Goal: Task Accomplishment & Management: Use online tool/utility

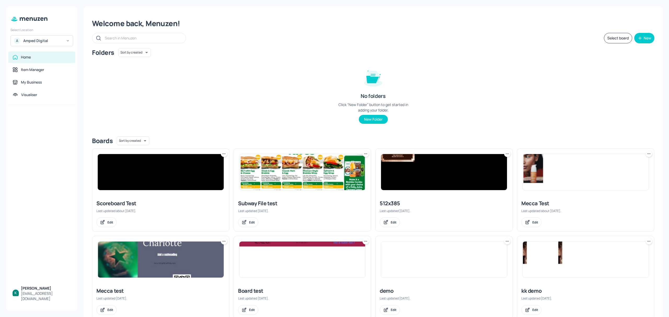
click at [42, 44] on div "A Amped Digital" at bounding box center [41, 40] width 63 height 11
click at [40, 56] on div "Subway AU/[GEOGRAPHIC_DATA]" at bounding box center [46, 54] width 45 height 6
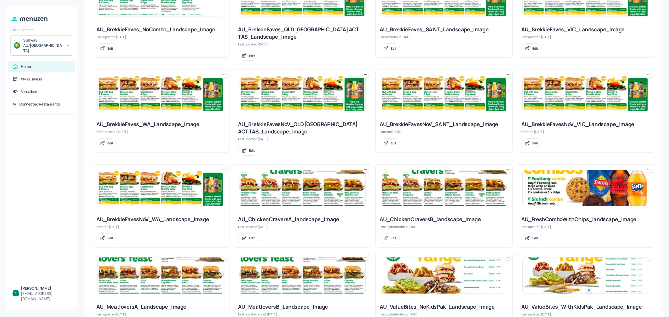
scroll to position [209, 0]
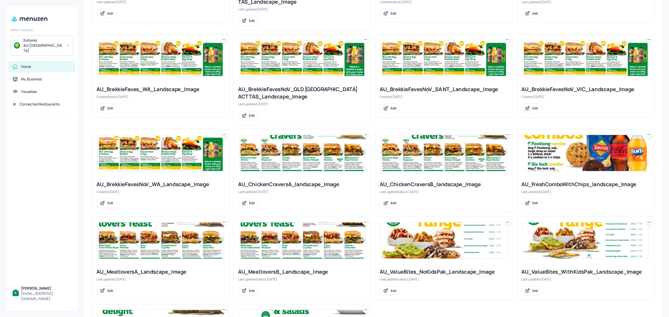
click at [303, 180] on div "AU_ChickenCraversA_landscape_Image Last updated [DATE]. Edit" at bounding box center [302, 195] width 137 height 36
click at [308, 186] on div "AU_ChickenCraversA_landscape_Image" at bounding box center [302, 184] width 129 height 7
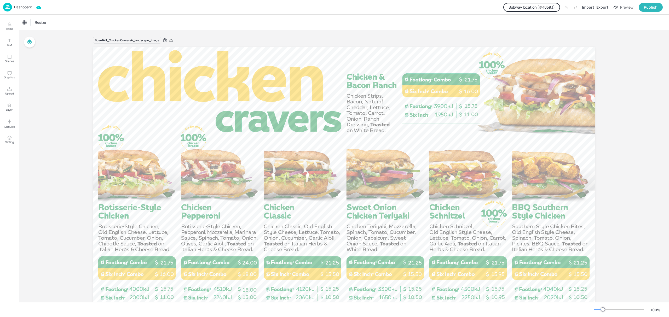
click at [541, 5] on button "Subway location (# 40593 )" at bounding box center [532, 7] width 57 height 9
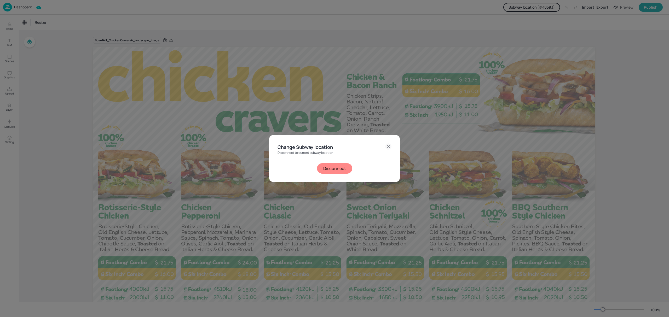
click at [339, 164] on button "Disconnect" at bounding box center [334, 168] width 35 height 10
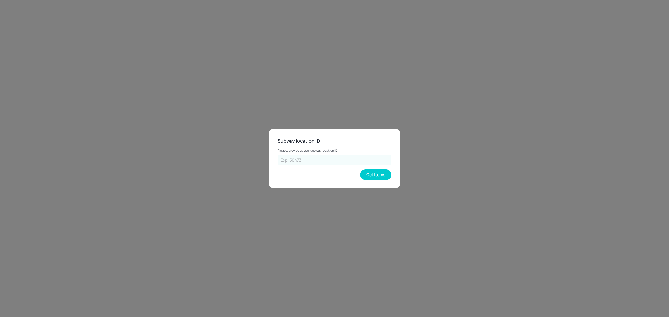
click at [340, 158] on input "text" at bounding box center [335, 160] width 114 height 10
paste input "54253"
type input "54253"
click at [377, 176] on button "Get Items" at bounding box center [375, 175] width 31 height 10
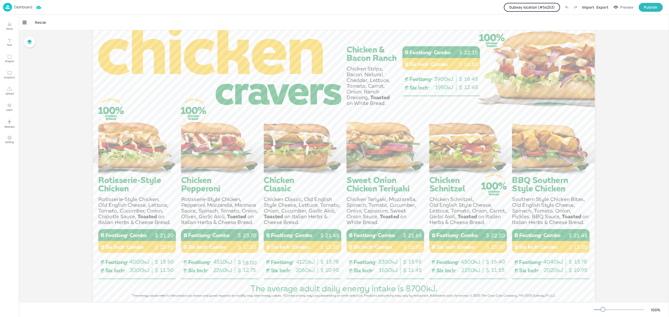
scroll to position [35, 0]
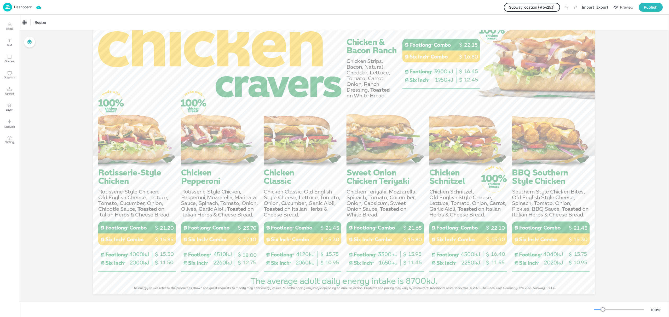
click at [20, 9] on p "Dashboard" at bounding box center [23, 7] width 18 height 4
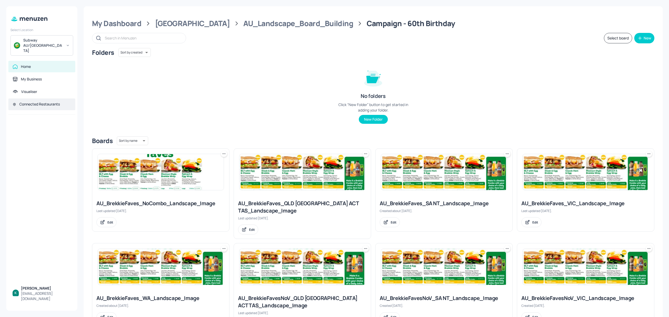
click at [32, 102] on div "Connected Restaurants" at bounding box center [39, 104] width 41 height 5
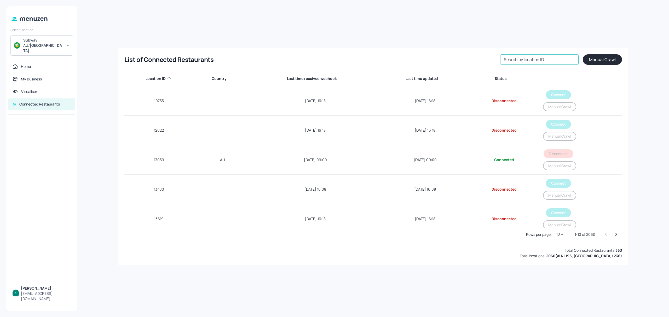
click at [536, 60] on input "Search by location ID" at bounding box center [539, 59] width 78 height 10
paste input "54253"
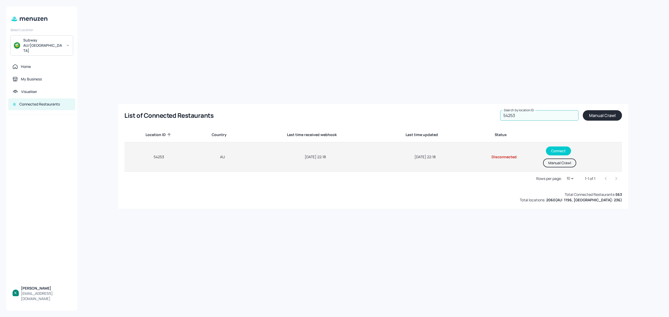
type input "54253"
click at [553, 164] on button "Manual Crawl" at bounding box center [559, 163] width 33 height 9
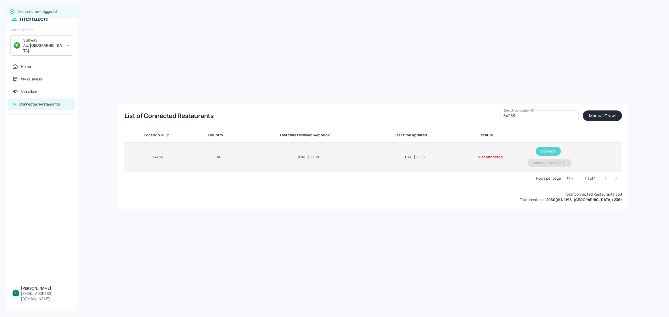
click at [553, 153] on button "Connect" at bounding box center [548, 151] width 25 height 9
